Goal: Task Accomplishment & Management: Manage account settings

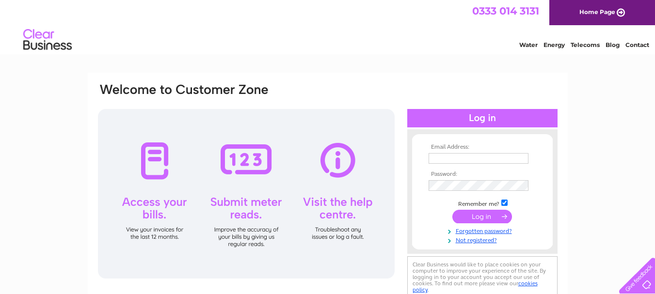
type input "[EMAIL_ADDRESS][DOMAIN_NAME]"
click at [481, 217] on input "submit" at bounding box center [482, 217] width 60 height 14
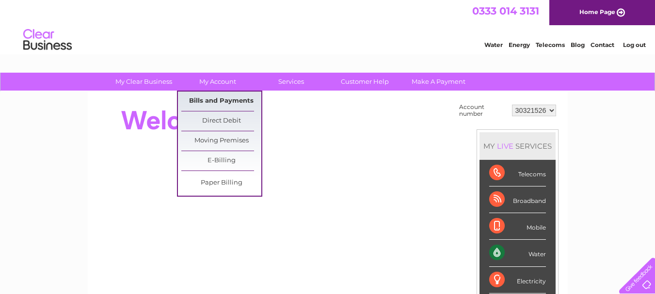
click at [224, 101] on link "Bills and Payments" at bounding box center [221, 101] width 80 height 19
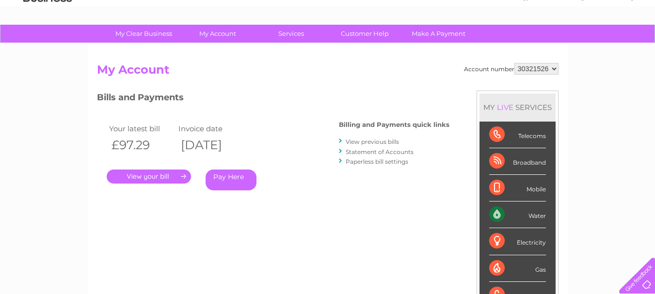
scroll to position [48, 0]
click at [155, 175] on link "." at bounding box center [149, 176] width 84 height 14
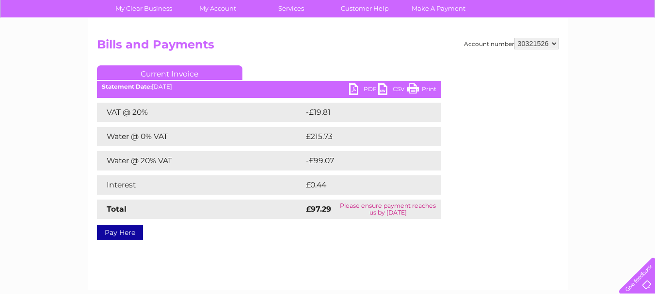
scroll to position [48, 0]
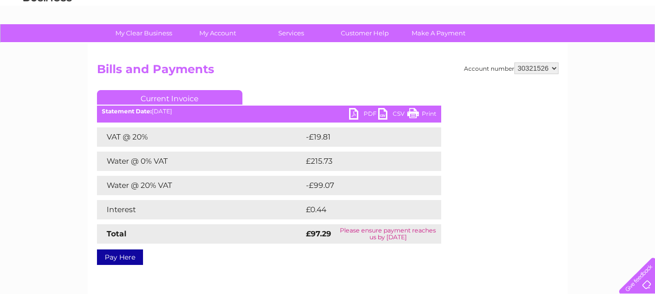
click at [362, 113] on link "PDF" at bounding box center [363, 115] width 29 height 14
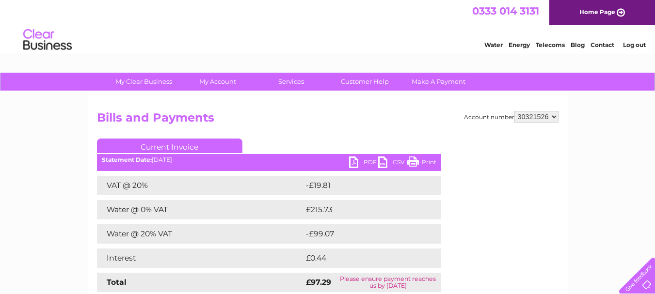
click at [633, 48] on link "Log out" at bounding box center [634, 44] width 23 height 7
